Goal: Information Seeking & Learning: Learn about a topic

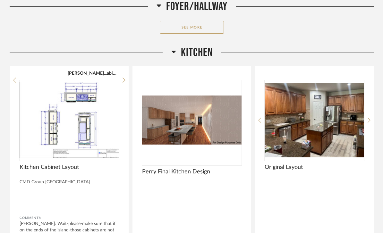
scroll to position [1465, 0]
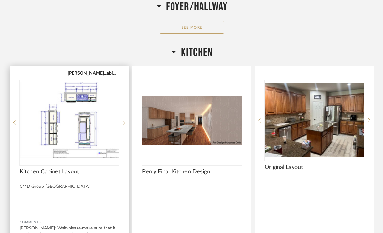
click at [0, 0] on img at bounding box center [0, 0] width 0 height 0
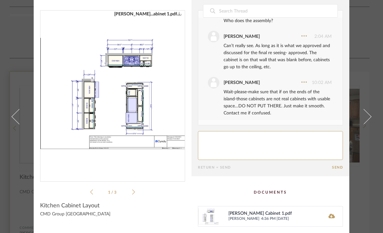
scroll to position [13, 0]
click at [253, 213] on div "[PERSON_NAME] Cabinet 1.pdf" at bounding box center [273, 213] width 90 height 5
click at [255, 217] on span "[PERSON_NAME]" at bounding box center [243, 218] width 31 height 5
click at [319, 206] on div "[PERSON_NAME] Cabinet 1.pdf [PERSON_NAME] 4:36 PM [DATE]" at bounding box center [270, 216] width 145 height 21
click at [240, 212] on div "[PERSON_NAME] Cabinet 1.pdf" at bounding box center [273, 213] width 90 height 5
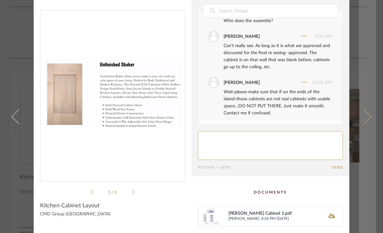
click at [370, 114] on link at bounding box center [367, 116] width 17 height 233
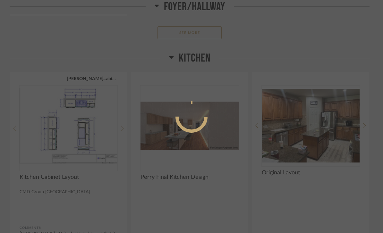
scroll to position [0, 0]
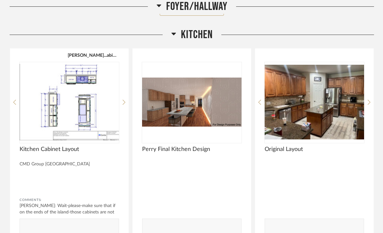
scroll to position [1481, 0]
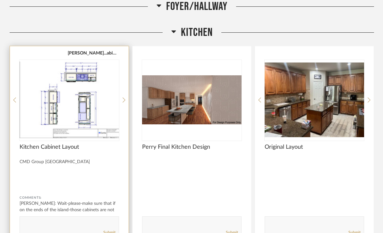
click at [41, 151] on div "[PERSON_NAME]...abinet 1.pdf Kitchen Cabinet Layout CMD Group [GEOGRAPHIC_DATA]…" at bounding box center [69, 146] width 119 height 201
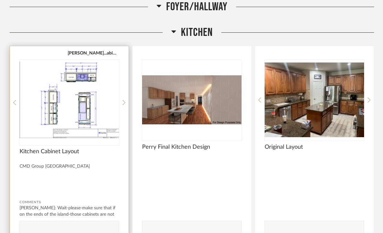
click at [0, 0] on img at bounding box center [0, 0] width 0 height 0
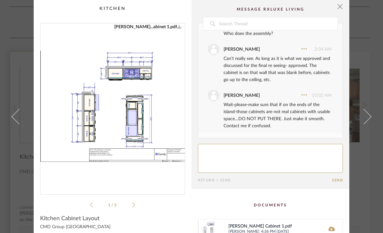
scroll to position [0, 0]
click at [339, 7] on span "button" at bounding box center [339, 6] width 13 height 13
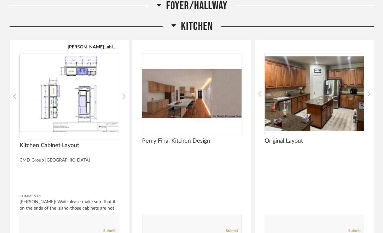
scroll to position [1487, 0]
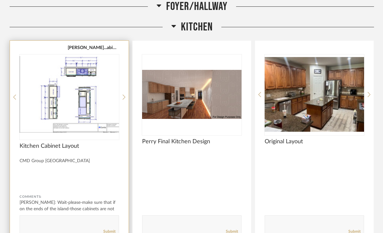
click at [119, 79] on img "0" at bounding box center [69, 95] width 99 height 80
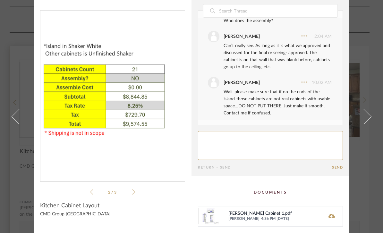
scroll to position [13, 0]
click at [287, 217] on span "4:36 PM [DATE]" at bounding box center [290, 218] width 58 height 5
click at [318, 196] on cpp-item-attachments "[PERSON_NAME] Cabinet 1.pdf [PERSON_NAME] 4:36 PM [DATE]" at bounding box center [270, 205] width 145 height 44
click at [226, 210] on div "[PERSON_NAME] Cabinet 1.pdf [PERSON_NAME] 4:36 PM [DATE]" at bounding box center [270, 216] width 145 height 21
click at [235, 220] on span "[PERSON_NAME]" at bounding box center [243, 218] width 31 height 5
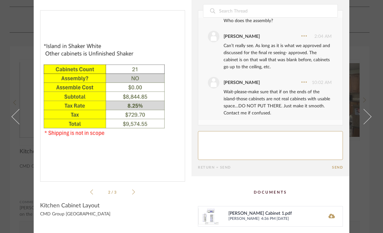
click at [241, 218] on span "[PERSON_NAME]" at bounding box center [243, 218] width 31 height 5
click at [241, 216] on span "[PERSON_NAME]" at bounding box center [243, 218] width 31 height 5
click at [237, 220] on span "[PERSON_NAME]" at bounding box center [243, 218] width 31 height 5
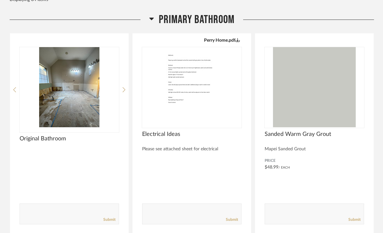
scroll to position [89, 0]
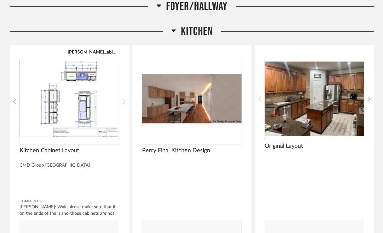
scroll to position [1484, 0]
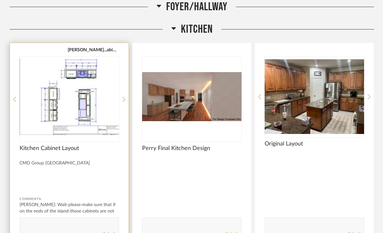
click at [65, 145] on span "Kitchen Cabinet Layout" at bounding box center [69, 148] width 99 height 7
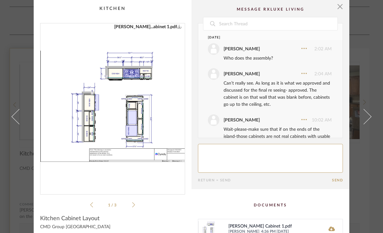
scroll to position [25, 0]
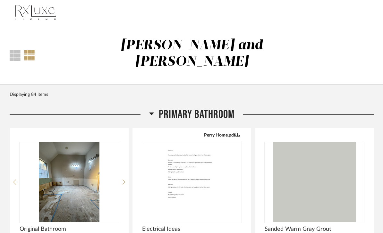
click at [31, 52] on div at bounding box center [29, 55] width 11 height 11
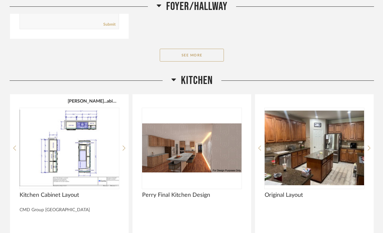
scroll to position [1433, 0]
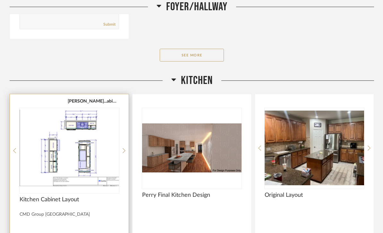
click at [0, 0] on img at bounding box center [0, 0] width 0 height 0
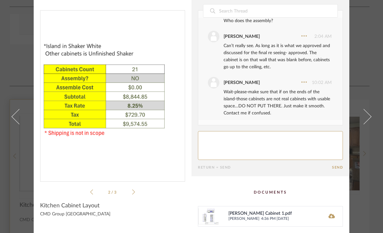
scroll to position [13, 0]
click at [58, 203] on span "Kitchen Cabinet Layout" at bounding box center [69, 205] width 59 height 7
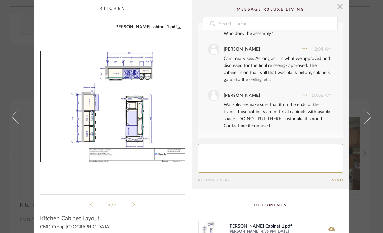
scroll to position [0, 0]
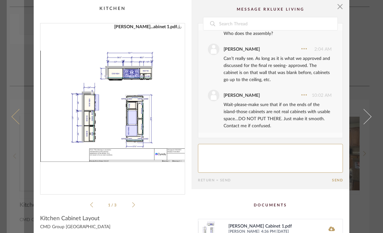
click at [13, 125] on link at bounding box center [15, 116] width 17 height 233
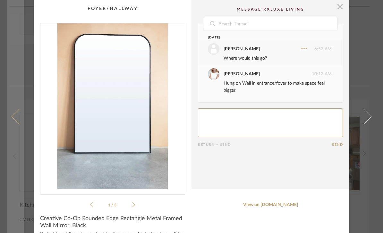
click at [18, 122] on span at bounding box center [19, 116] width 15 height 15
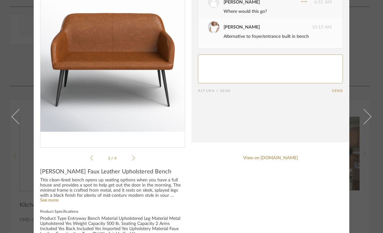
scroll to position [50, 0]
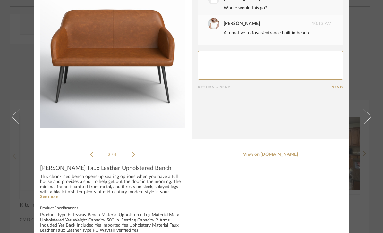
click at [92, 105] on img "1" at bounding box center [112, 56] width 144 height 166
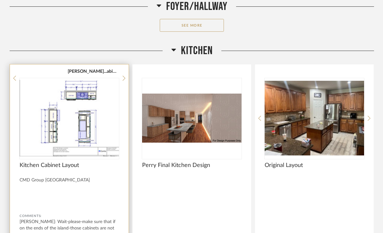
scroll to position [1463, 0]
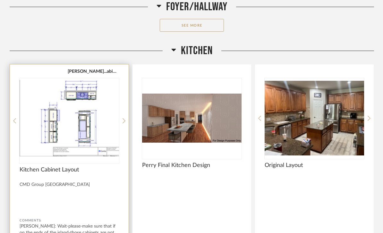
click at [0, 0] on img at bounding box center [0, 0] width 0 height 0
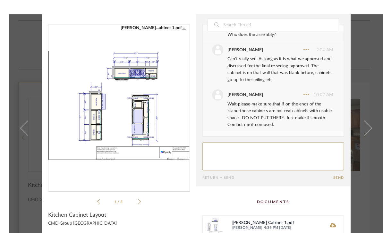
scroll to position [12, 0]
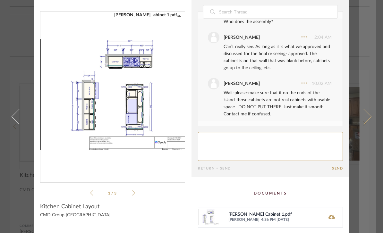
click at [368, 115] on link at bounding box center [367, 116] width 17 height 233
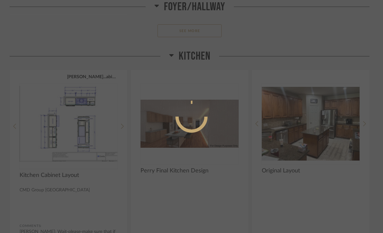
scroll to position [0, 0]
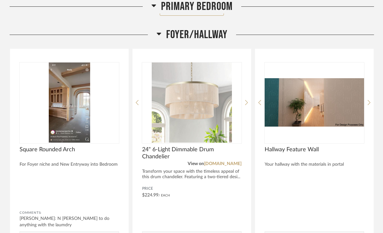
scroll to position [1013, 0]
